Goal: Information Seeking & Learning: Learn about a topic

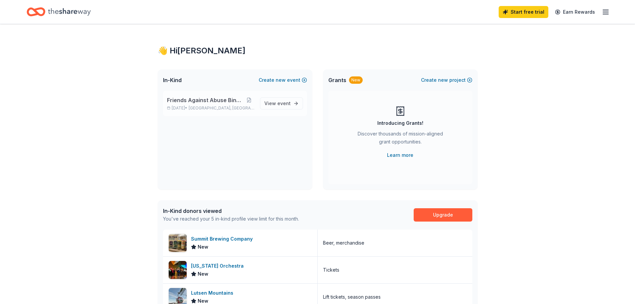
click at [256, 103] on div "Friends Against Abuse Bingo Night Nov 06, 2025 • International Falls, MN View e…" at bounding box center [235, 103] width 144 height 25
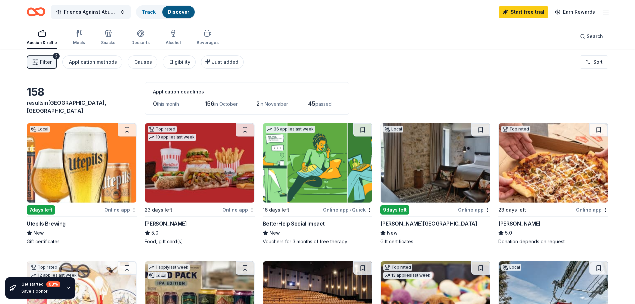
click at [42, 63] on span "Filter" at bounding box center [46, 62] width 12 height 8
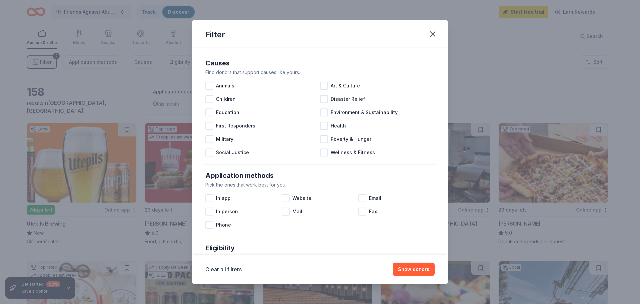
click at [42, 63] on div "Filter Causes Find donors that support causes like yours. Animals Art & Culture…" at bounding box center [320, 152] width 640 height 304
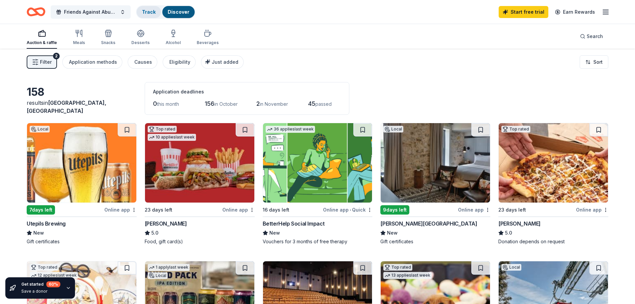
click at [149, 12] on link "Track" at bounding box center [149, 12] width 14 height 6
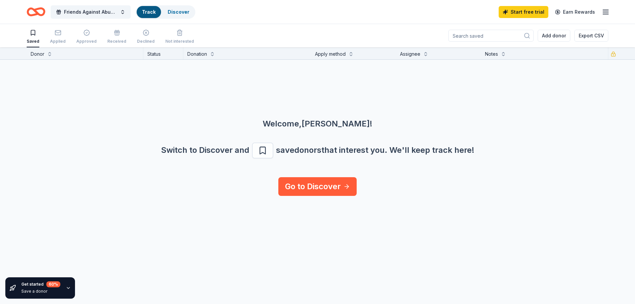
scroll to position [0, 0]
click at [55, 33] on icon "button" at bounding box center [58, 32] width 7 height 7
click at [31, 31] on icon "button" at bounding box center [33, 32] width 7 height 7
click at [313, 190] on link "Go to Discover" at bounding box center [317, 186] width 78 height 19
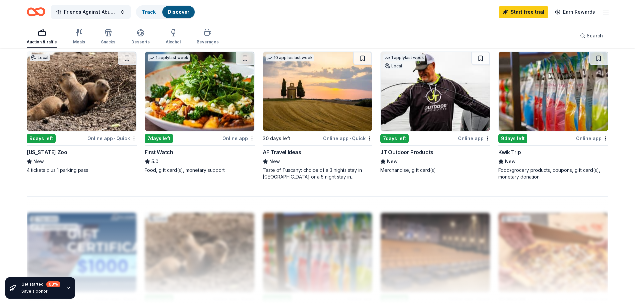
scroll to position [467, 0]
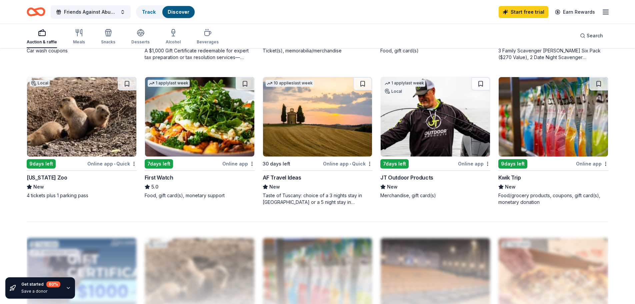
click at [551, 100] on img at bounding box center [553, 116] width 109 height 79
click at [588, 162] on div "Online app" at bounding box center [592, 163] width 32 height 8
click at [537, 125] on img at bounding box center [553, 116] width 109 height 79
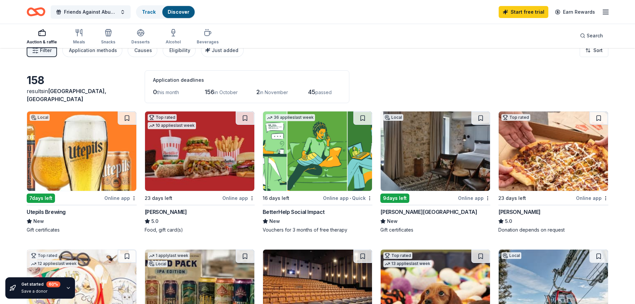
scroll to position [0, 0]
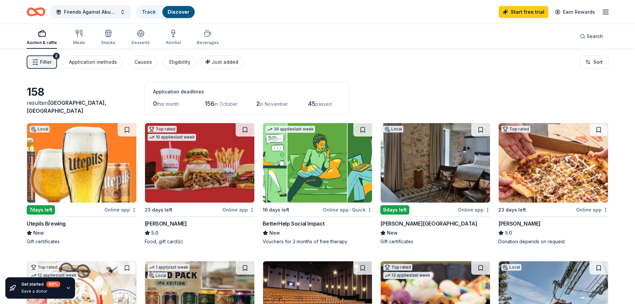
drag, startPoint x: 356, startPoint y: 114, endPoint x: 487, endPoint y: 80, distance: 135.6
click at [107, 12] on span "Friends Against Abuse Bingo Night" at bounding box center [90, 12] width 53 height 8
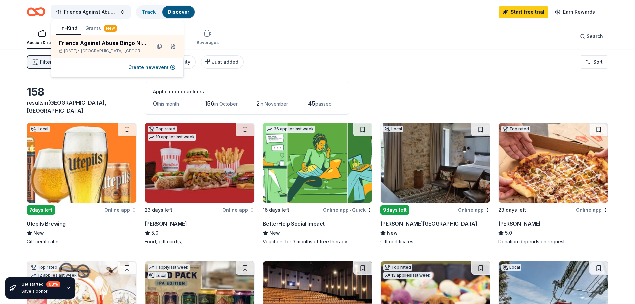
click at [604, 11] on icon "button" at bounding box center [606, 12] width 8 height 8
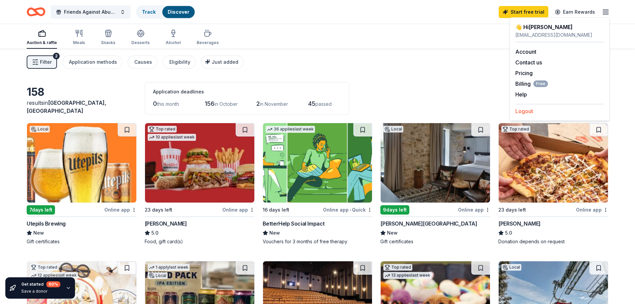
click at [525, 113] on button "Logout" at bounding box center [524, 111] width 18 height 8
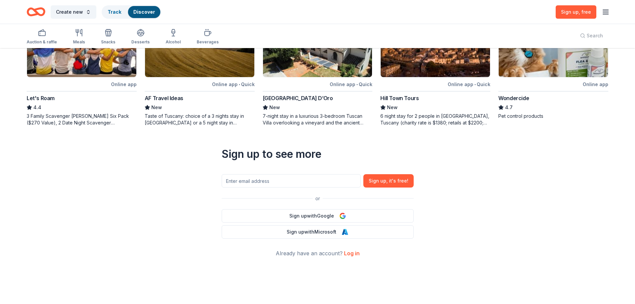
scroll to position [260, 0]
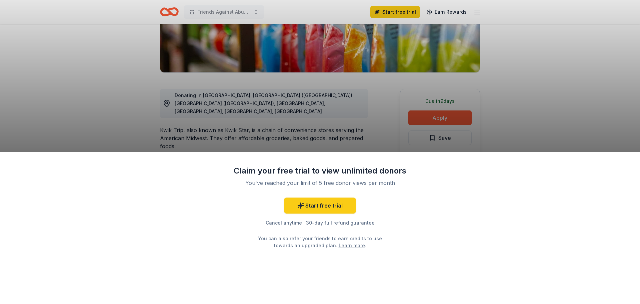
scroll to position [133, 0]
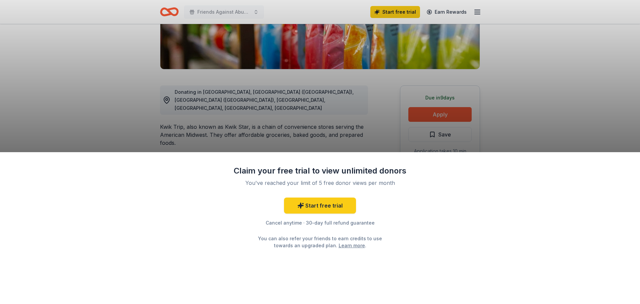
click at [445, 117] on div "Claim your free trial to view unlimited donors You've reached your limit of 5 f…" at bounding box center [320, 152] width 640 height 304
